Goal: Obtain resource: Download file/media

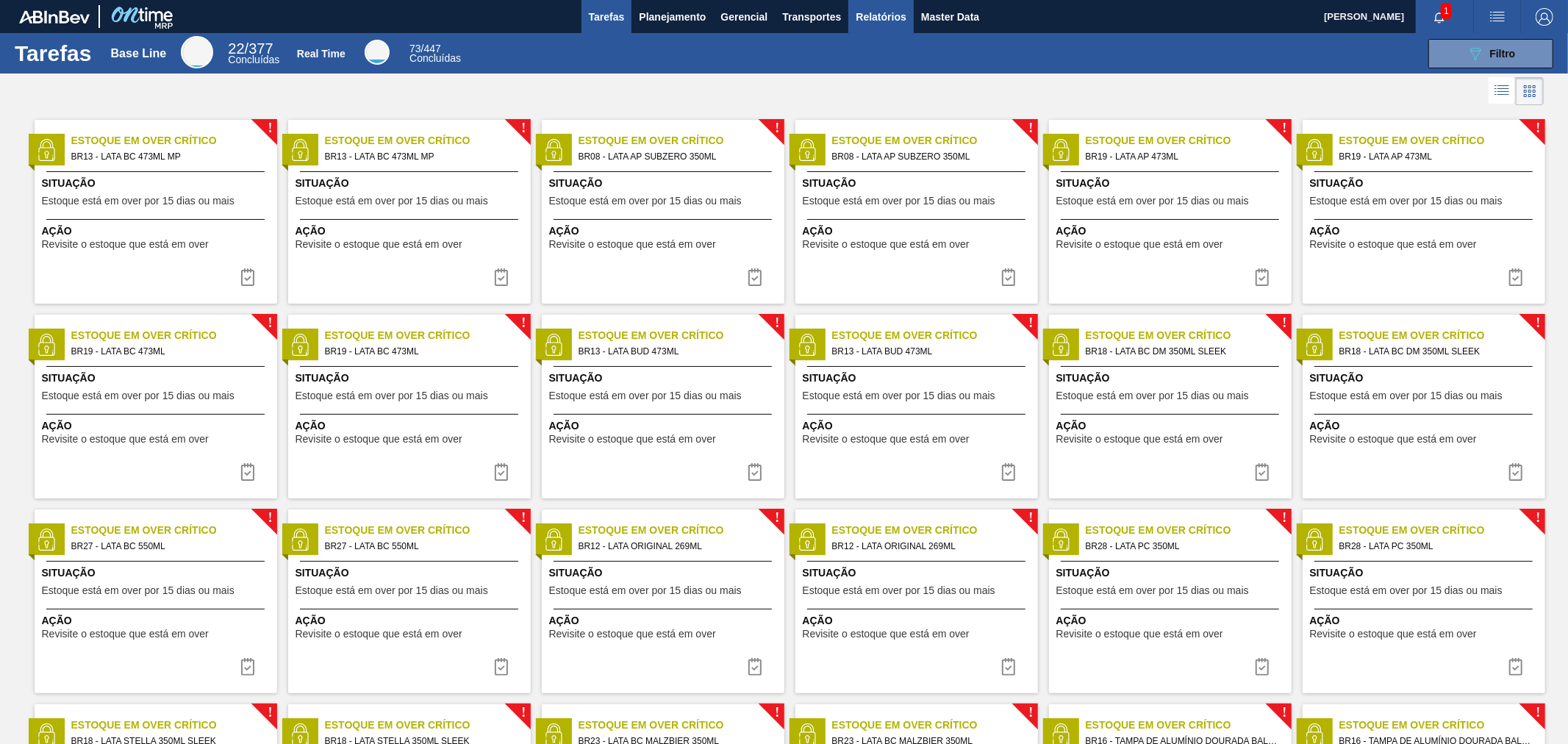
click at [896, 13] on span "Relatórios" at bounding box center [880, 17] width 50 height 18
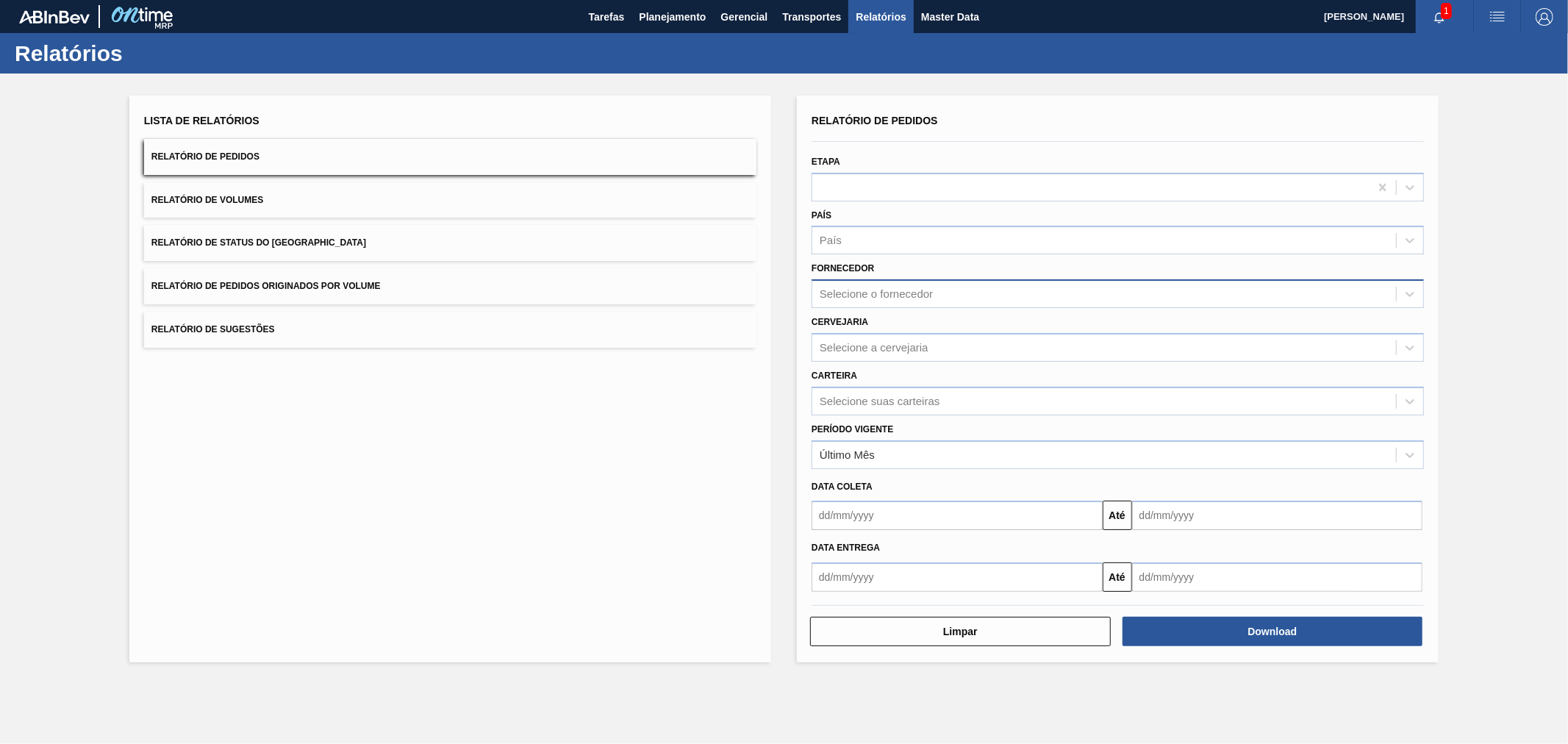
click at [880, 289] on div "Selecione o fornecedor" at bounding box center [875, 294] width 113 height 13
type input "BRV4"
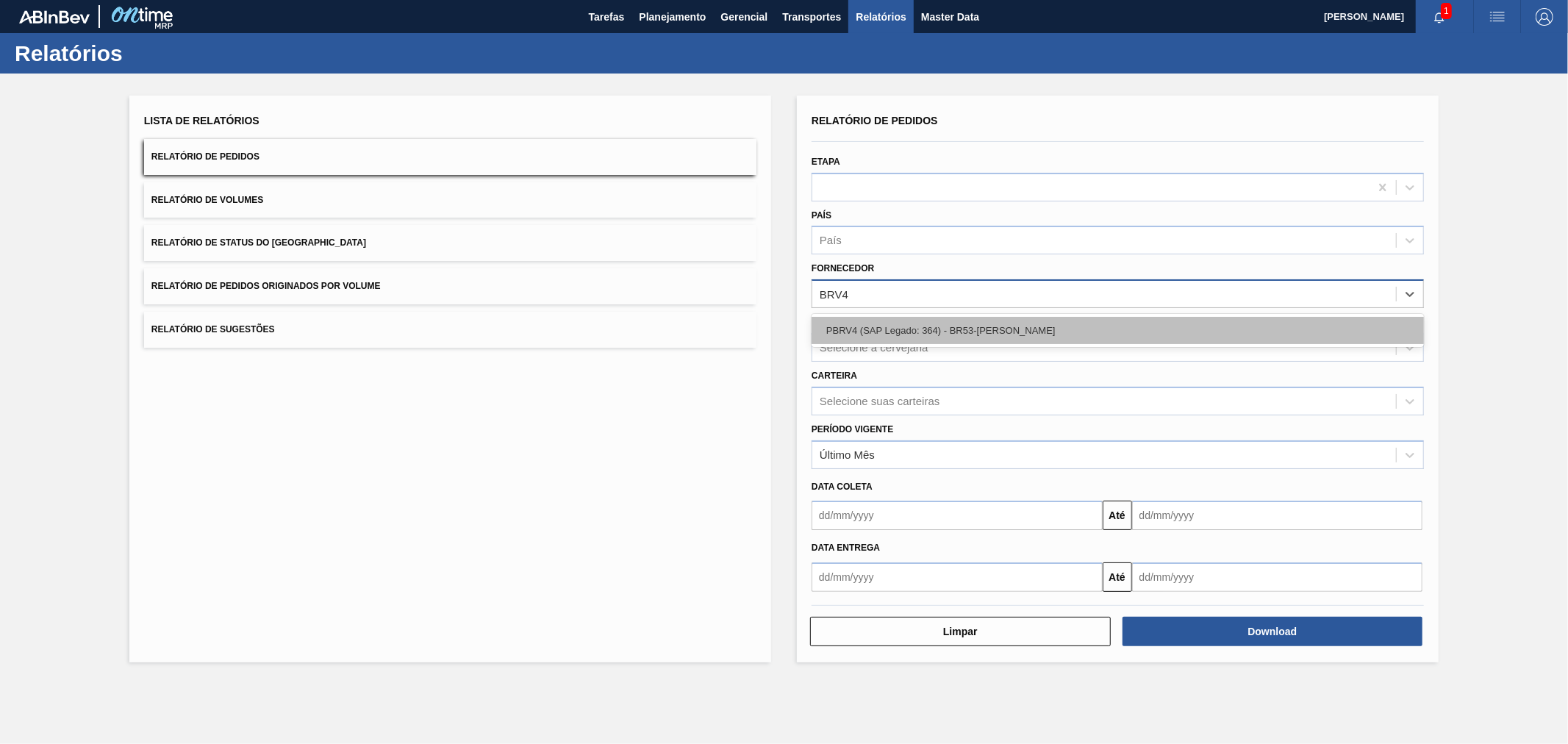
click at [876, 327] on div "PBRV4 (SAP Legado: 364) - BR53-[PERSON_NAME]" at bounding box center [1118, 331] width 612 height 27
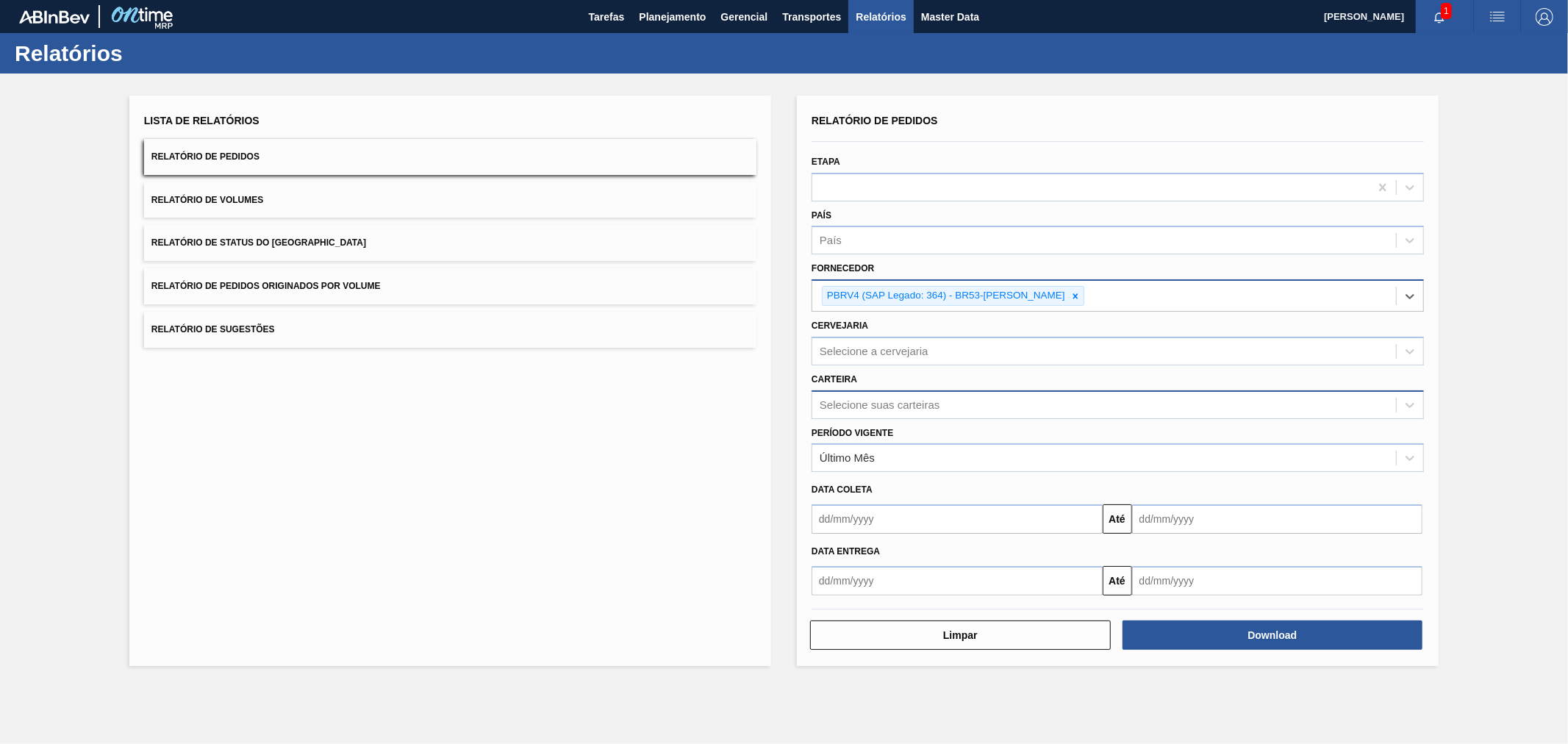
click at [879, 406] on div "Selecione suas carteiras" at bounding box center [879, 405] width 120 height 13
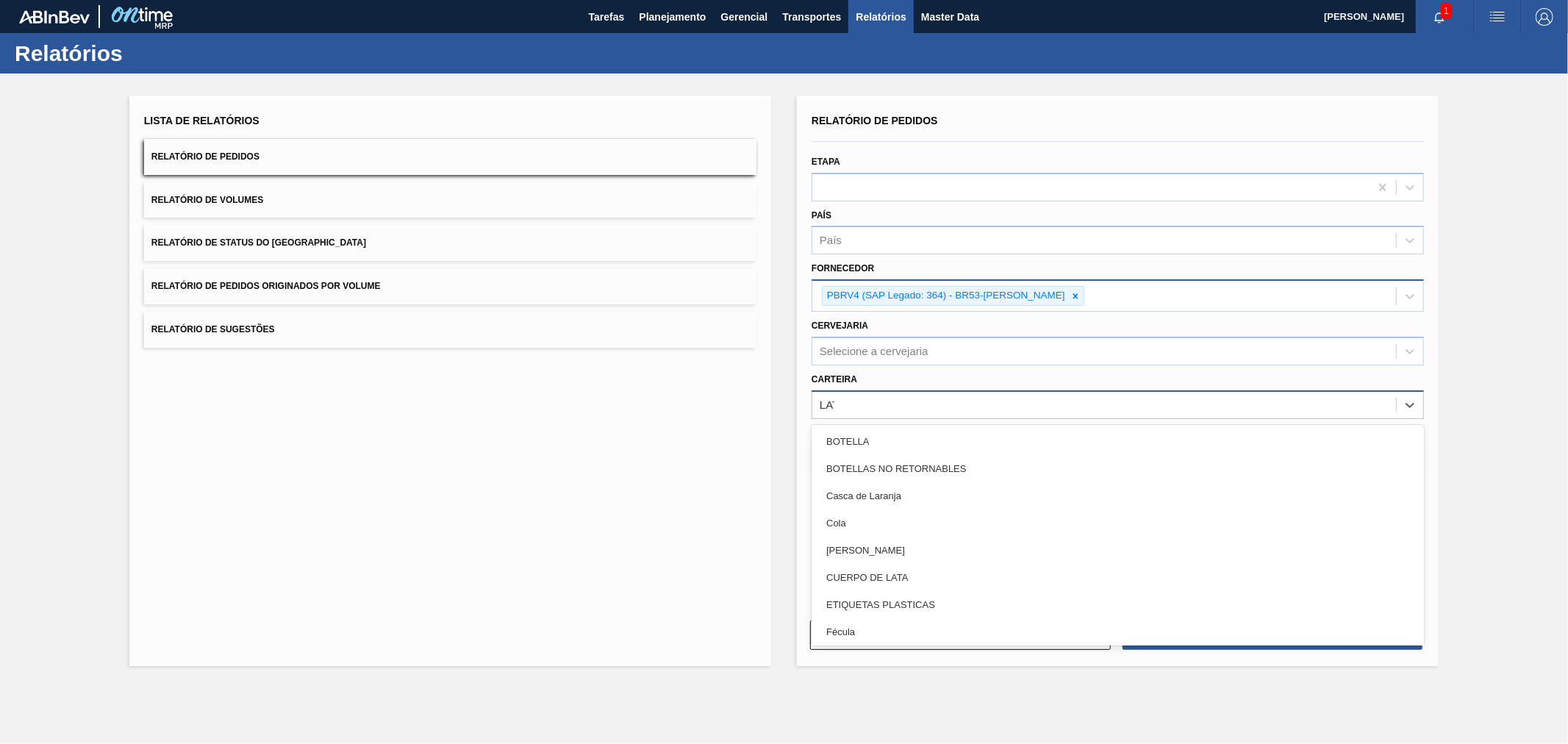
type input "LATA"
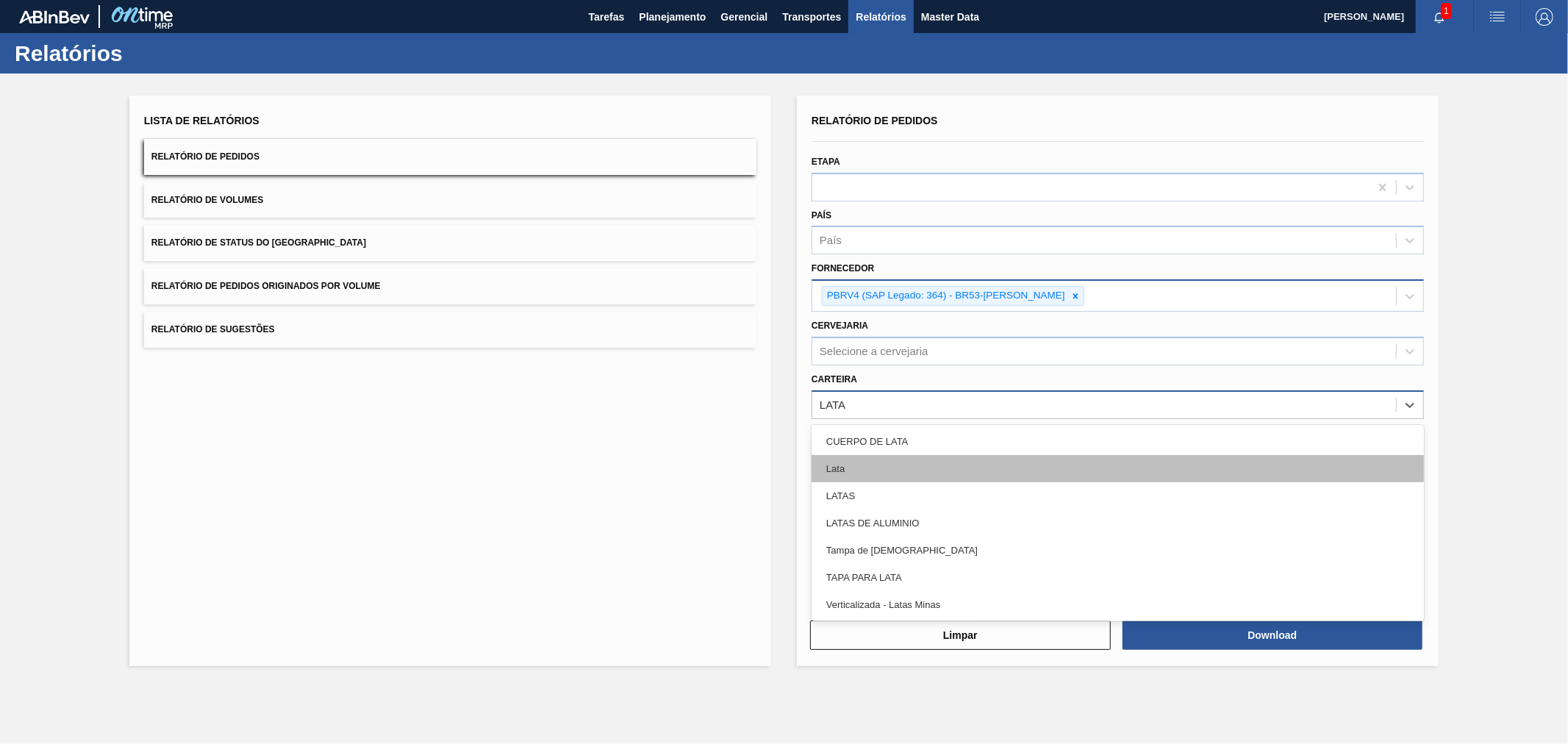
click at [882, 455] on div "Lata" at bounding box center [1118, 469] width 612 height 27
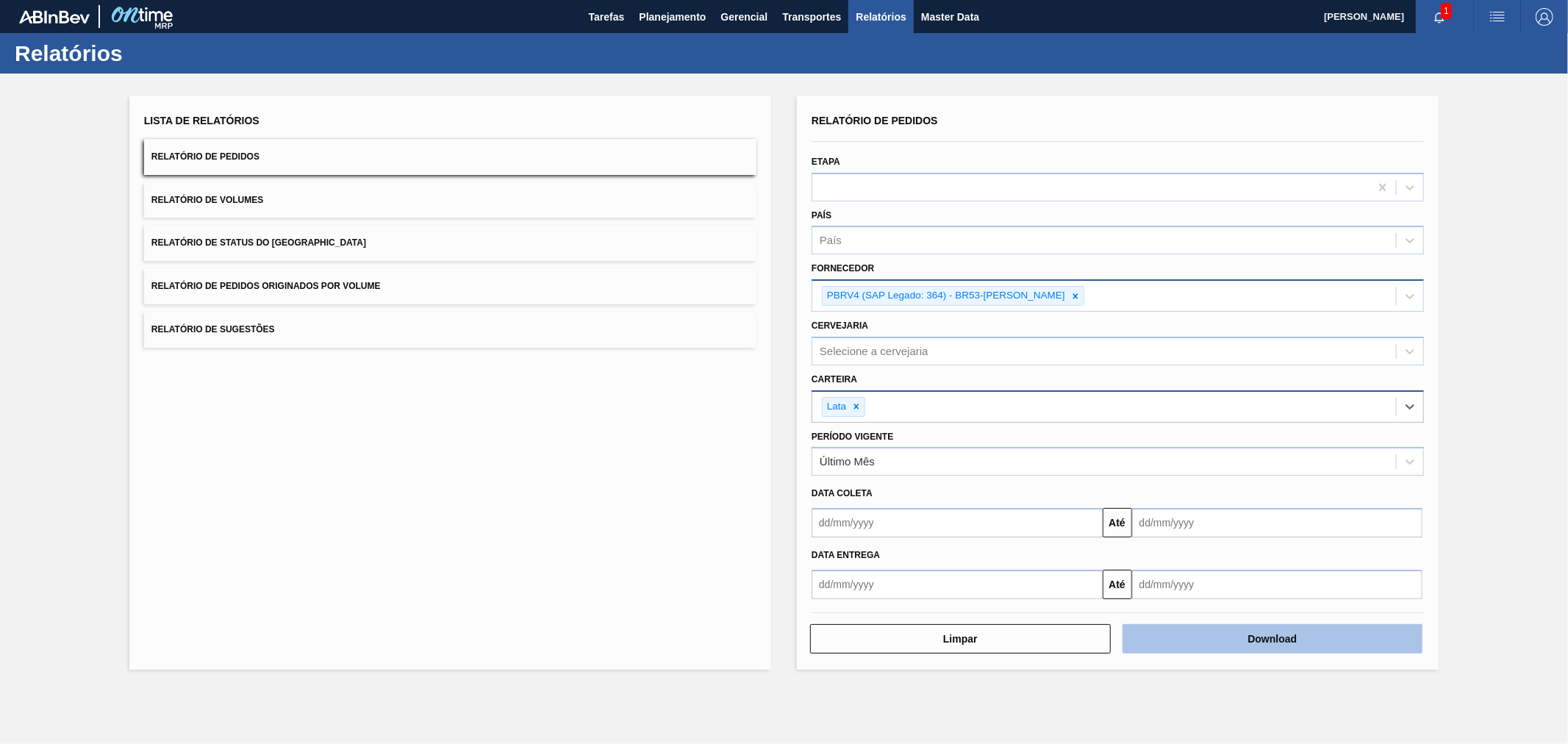
click at [1220, 634] on button "Download" at bounding box center [1272, 639] width 301 height 29
click at [1073, 296] on icon at bounding box center [1075, 296] width 5 height 5
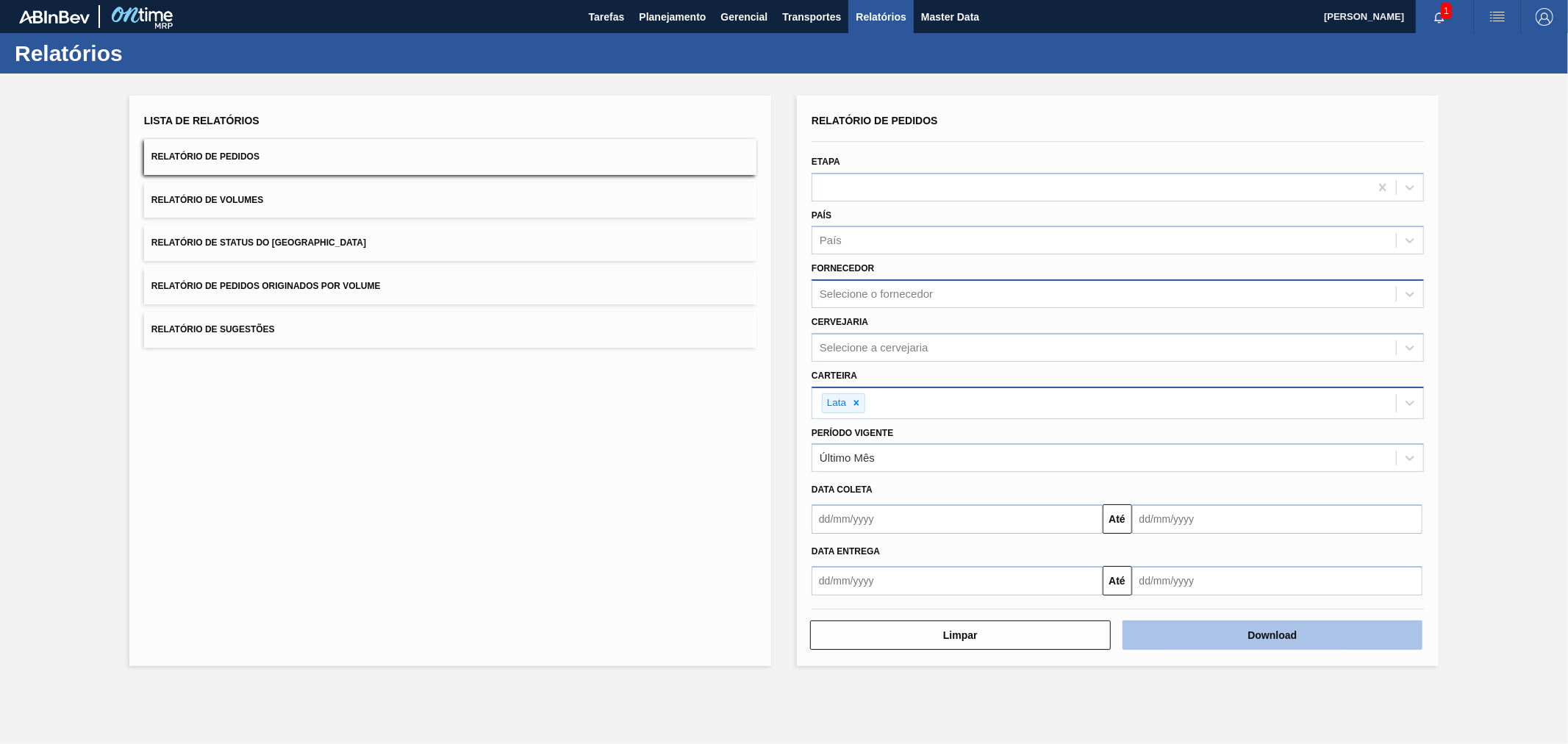
click at [1312, 635] on button "Download" at bounding box center [1272, 635] width 301 height 29
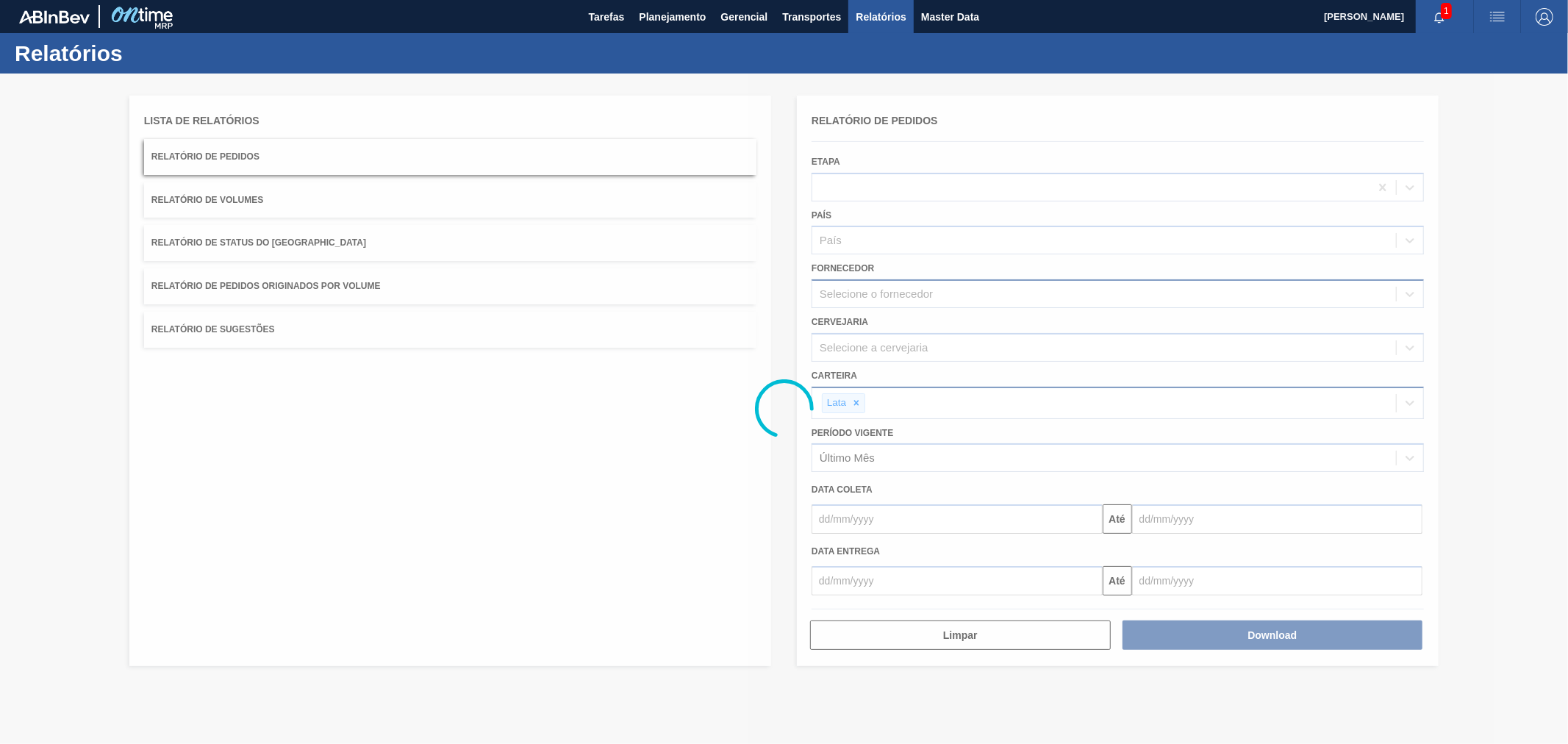
drag, startPoint x: 1216, startPoint y: 732, endPoint x: 1098, endPoint y: 729, distance: 118.0
click at [1098, 729] on div at bounding box center [784, 409] width 1568 height 670
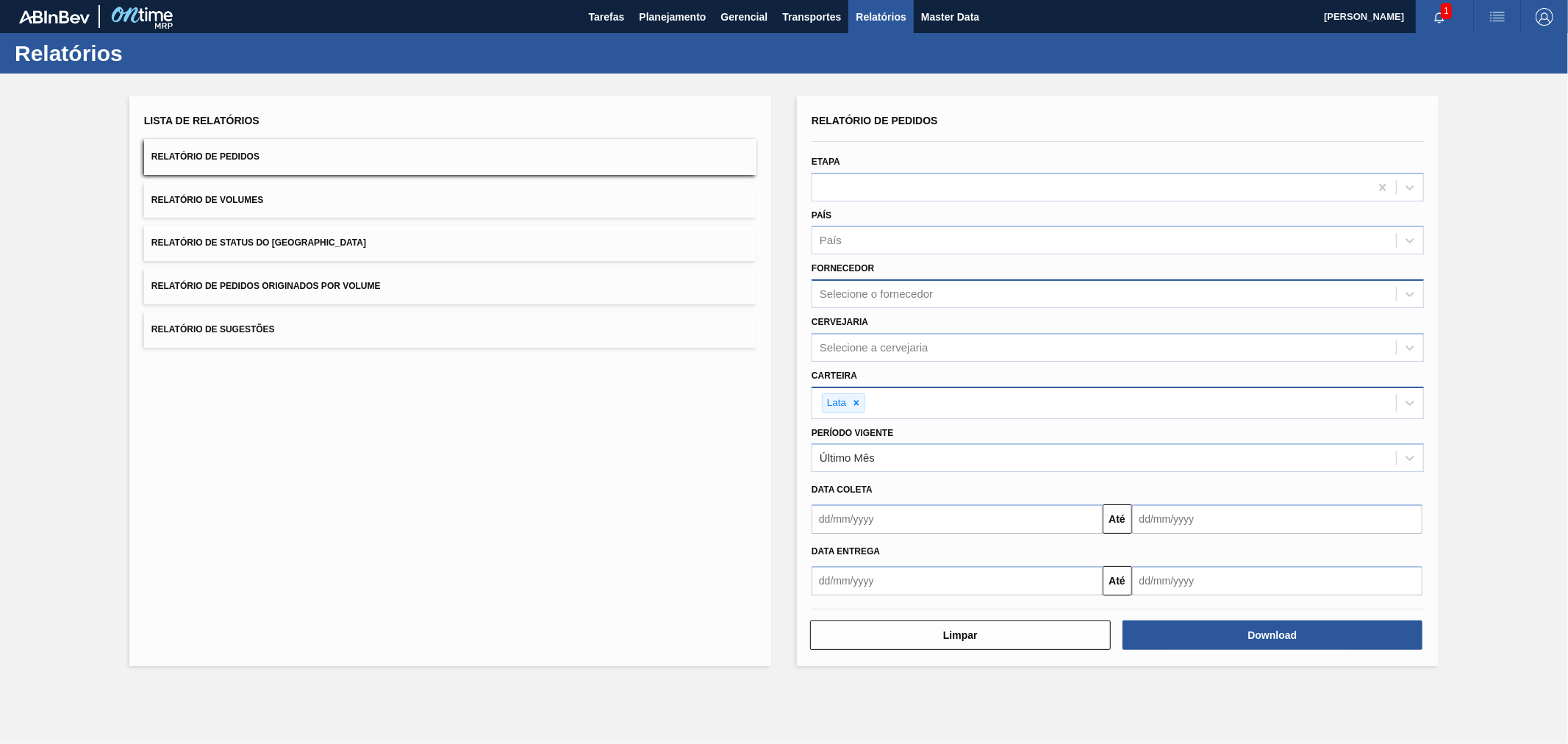
click at [285, 188] on button "Relatório de Volumes" at bounding box center [450, 200] width 612 height 36
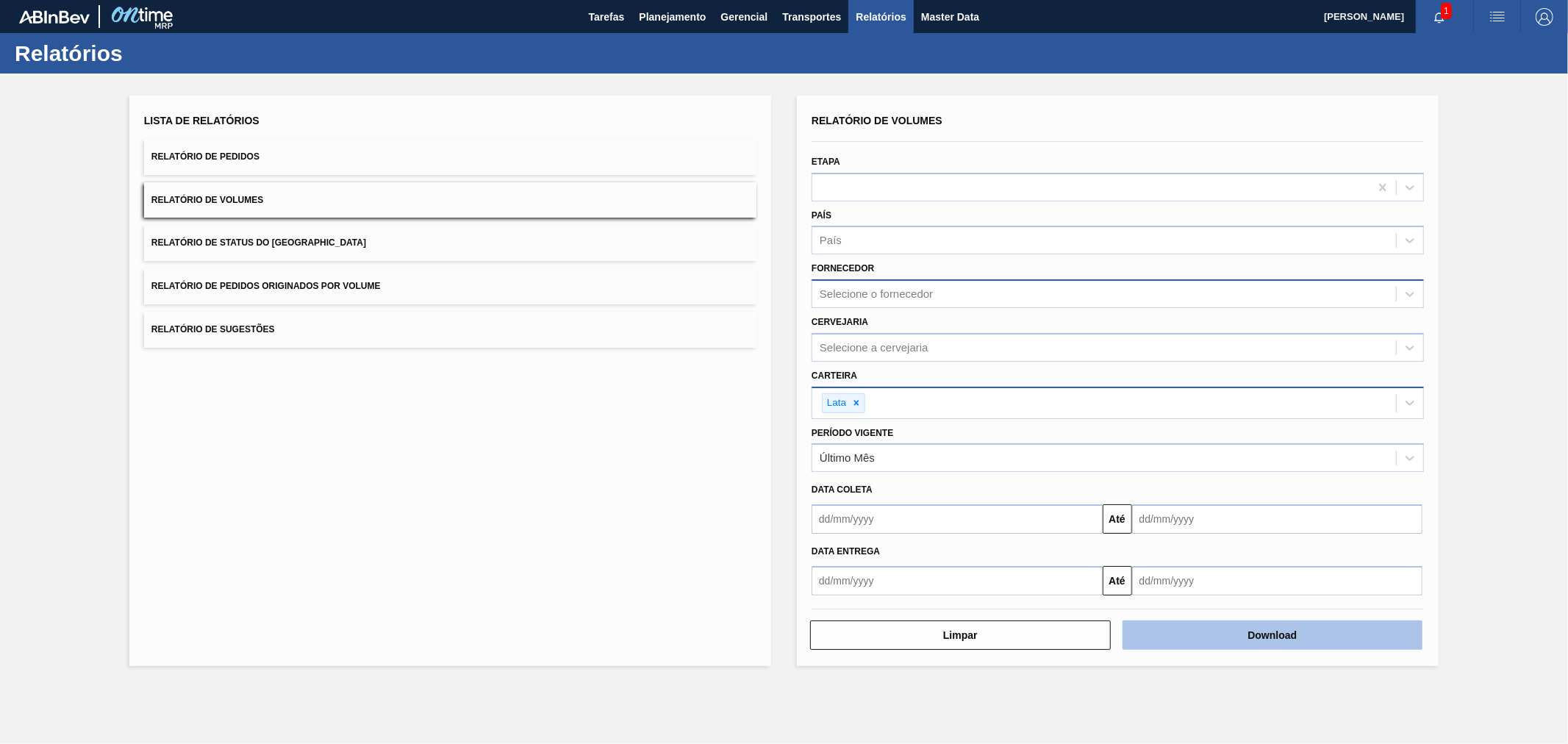
click at [1280, 631] on button "Download" at bounding box center [1272, 635] width 301 height 29
click at [709, 656] on div "Lista de Relatórios Relatório de Pedidos Relatório de Volumes Relatório de Stat…" at bounding box center [450, 380] width 642 height 571
